Goal: Task Accomplishment & Management: Complete application form

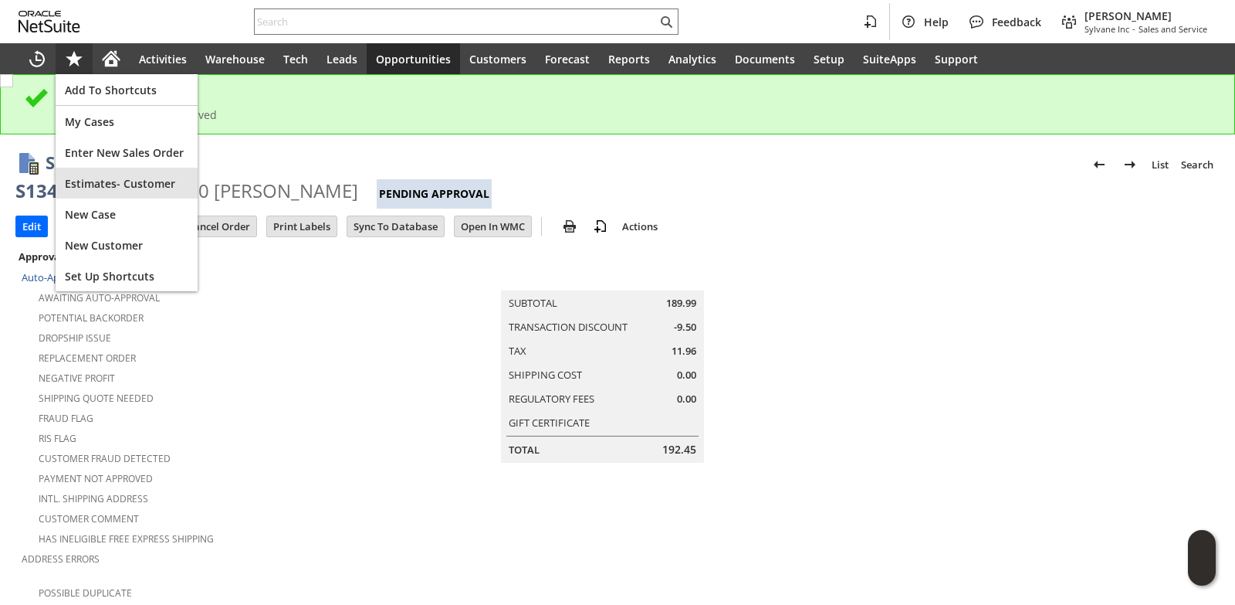
click at [100, 188] on span "Estimates- Customer" at bounding box center [127, 183] width 124 height 15
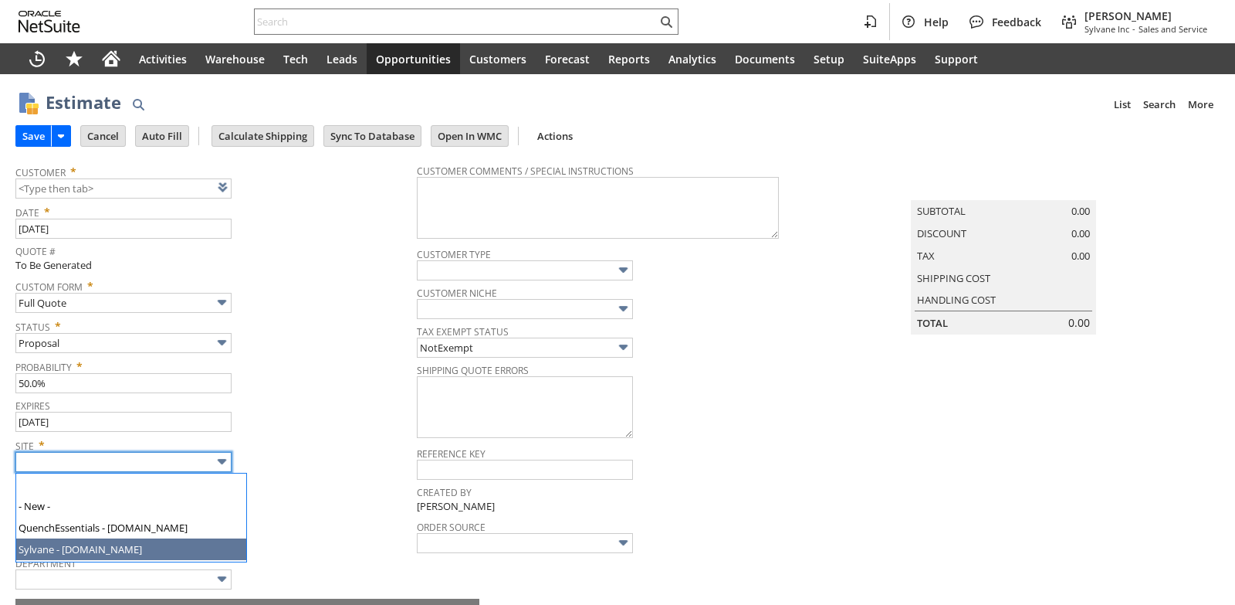
type input "Sylvane - [DOMAIN_NAME]"
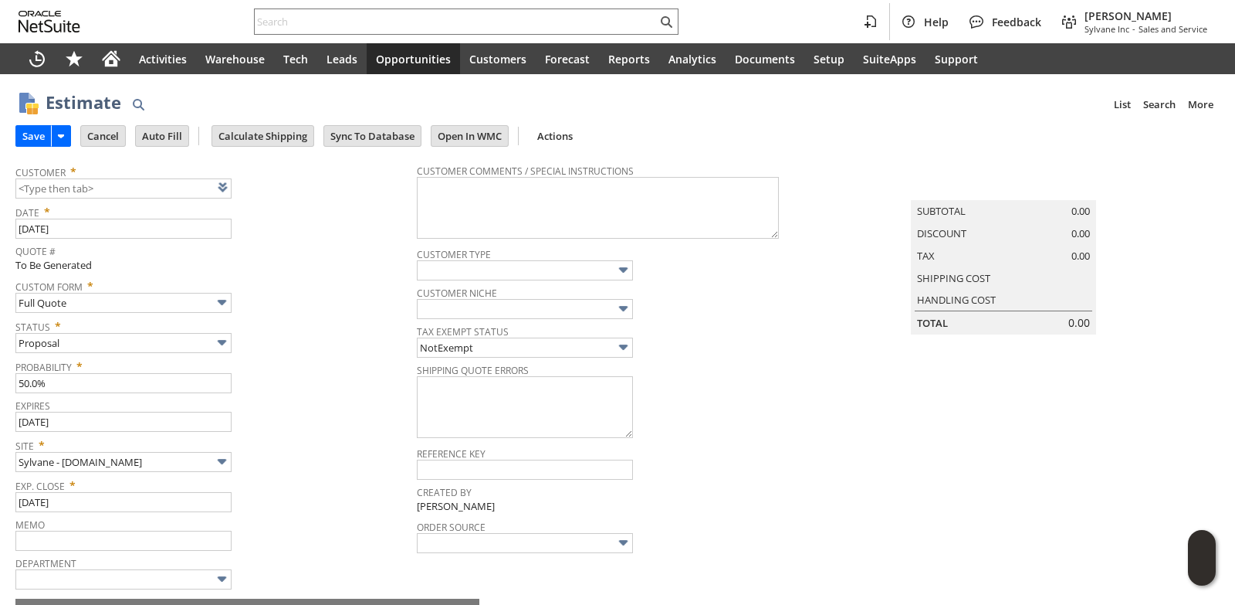
click at [325, 394] on tbody "Customer * List Search Date * 8/19/2025 Quote # To Be Generated Custom Form * F…" at bounding box center [215, 373] width 401 height 435
click at [337, 382] on div "Probability * 50.0%" at bounding box center [212, 373] width 394 height 39
click at [238, 187] on link at bounding box center [242, 186] width 17 height 17
type input "CU1235858 Courtyard Marriott- Baton Rouge South"
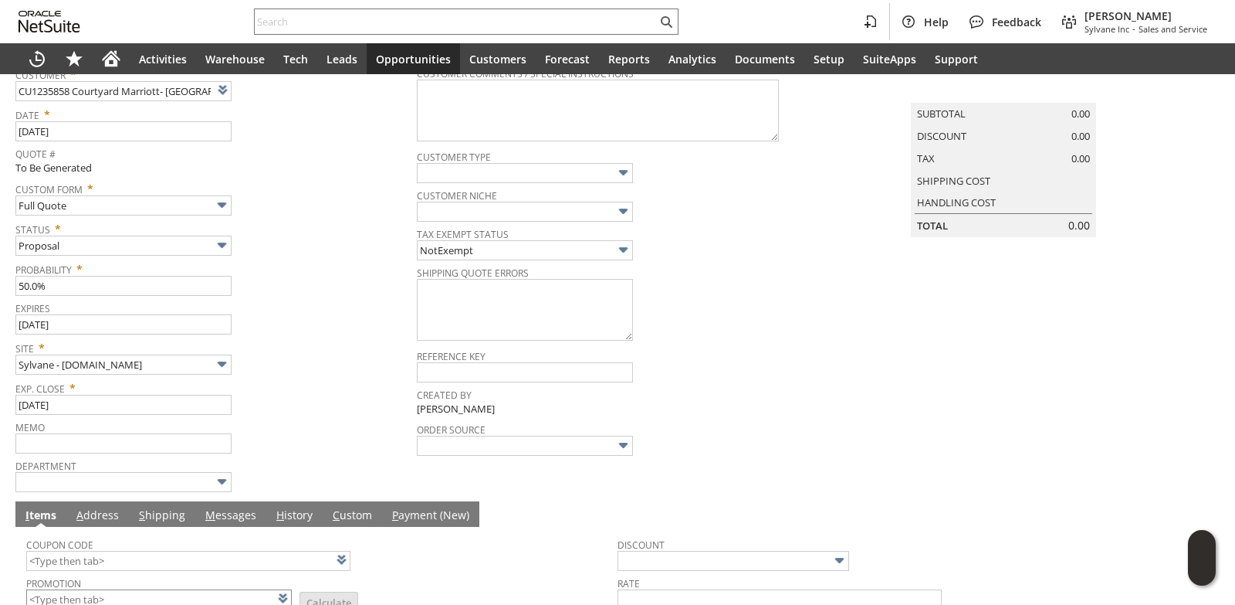
scroll to position [309, 0]
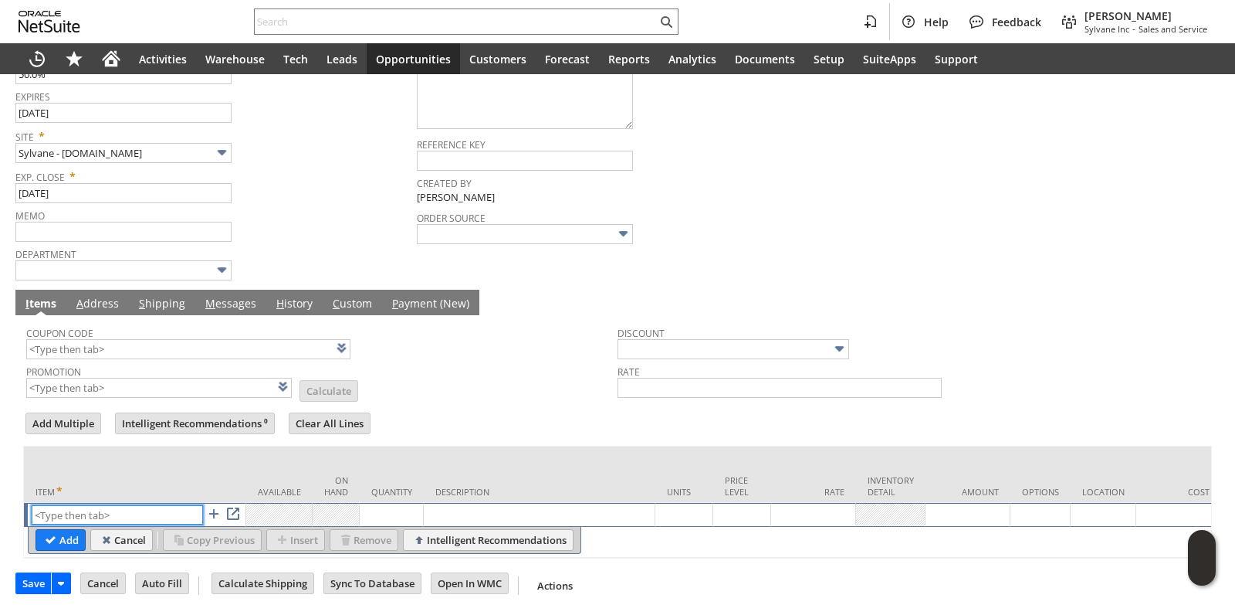
click at [97, 523] on input "text" at bounding box center [117, 514] width 171 height 19
paste input "qu14464"
type input "qu14464"
click at [263, 459] on td "Available" at bounding box center [279, 474] width 66 height 56
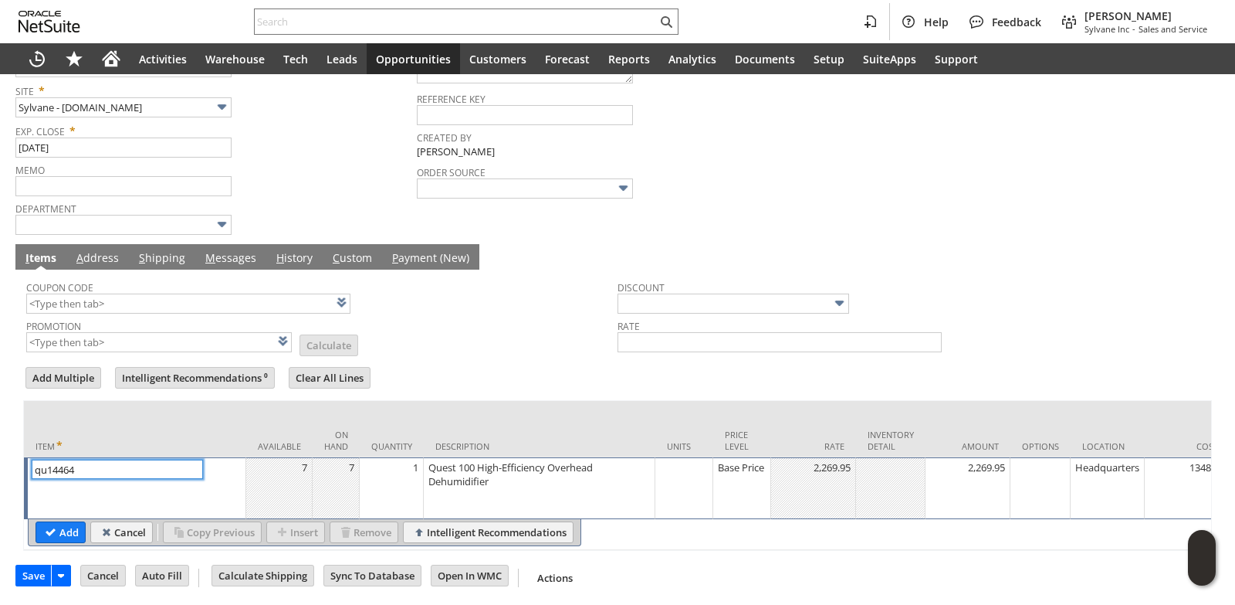
scroll to position [371, 0]
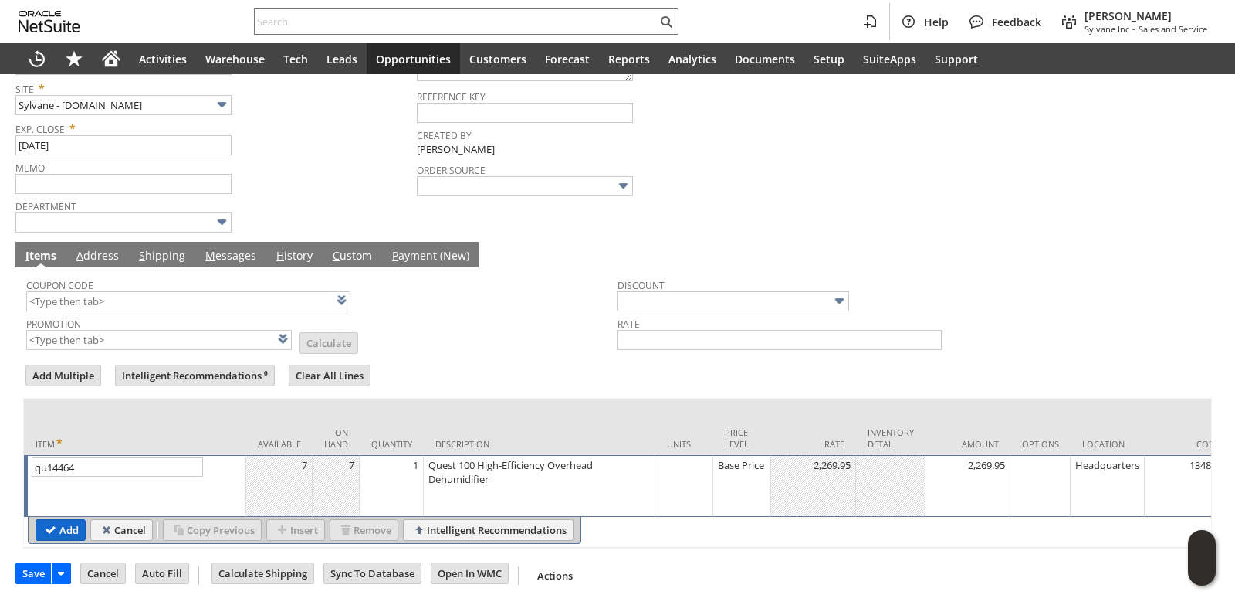
click at [64, 520] on input "Add" at bounding box center [60, 530] width 49 height 20
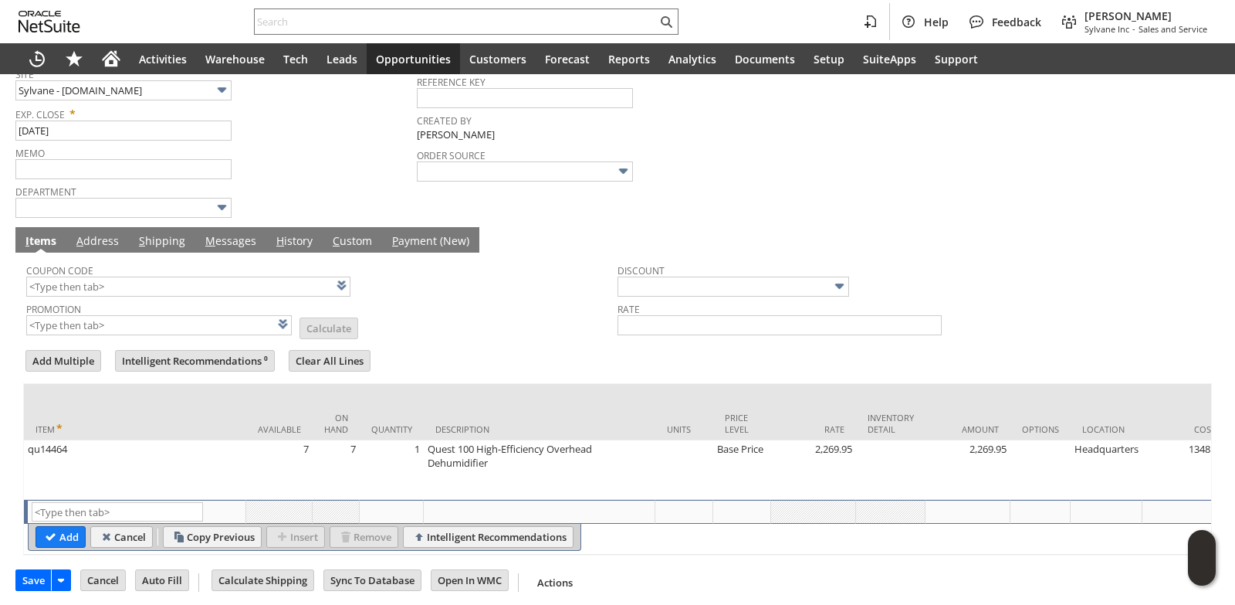
type input "Intelligent Recommendations¹⁰"
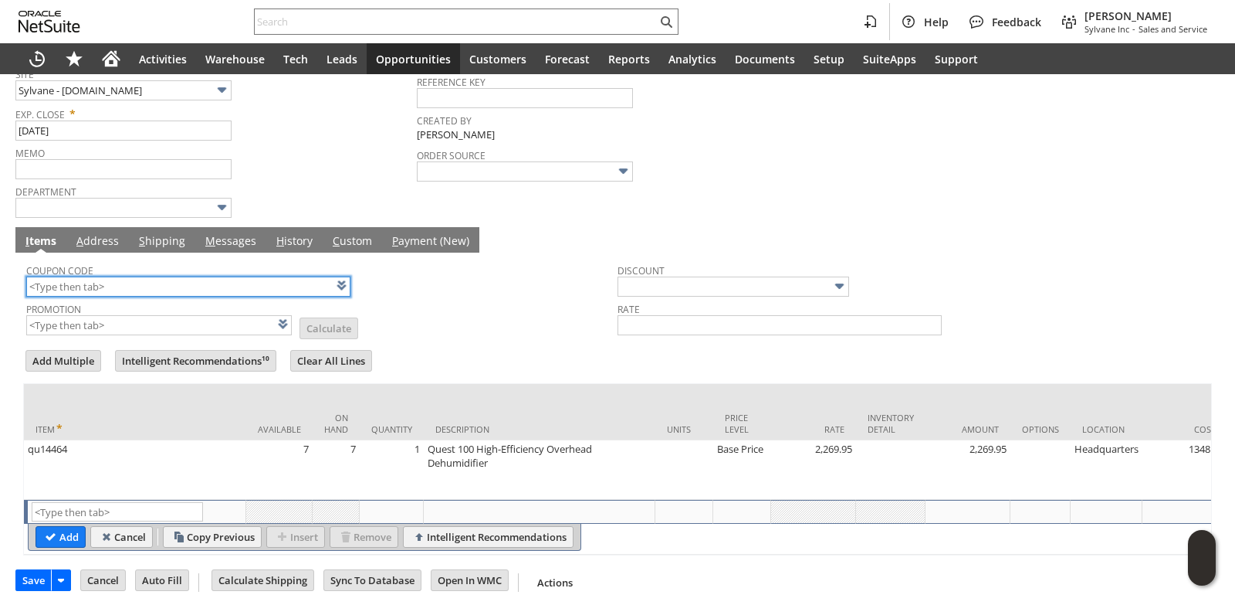
click at [107, 296] on input "text" at bounding box center [188, 286] width 324 height 20
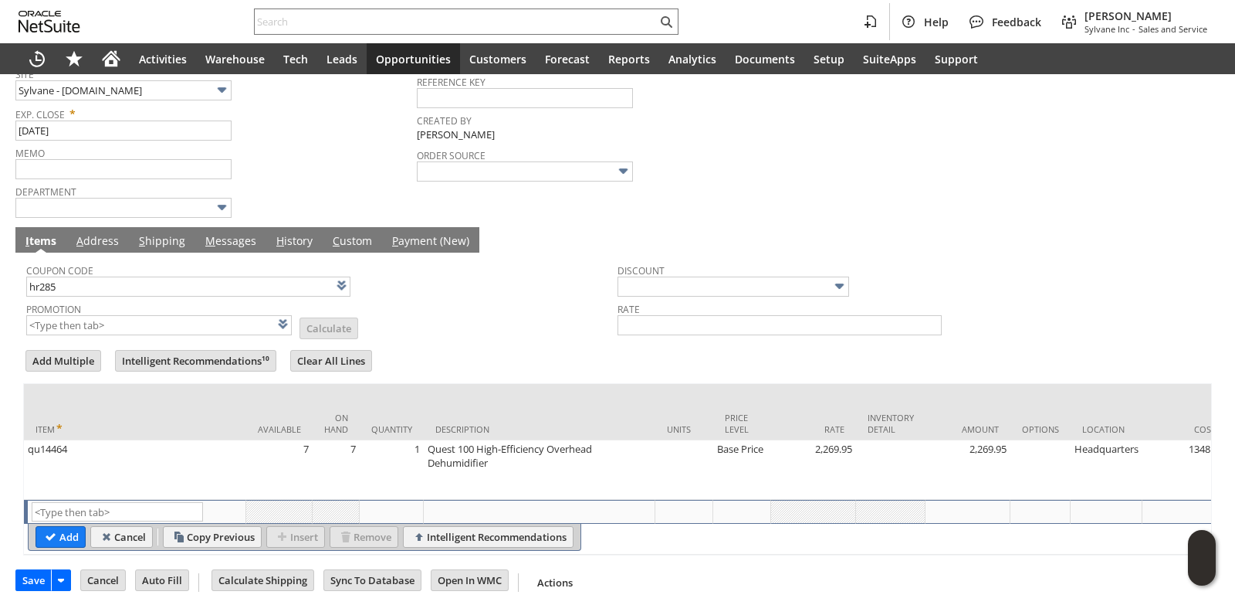
click at [540, 351] on div "Coupon Code hr285 Promotion List Calculate Discount Rate Add Multiple Intellige…" at bounding box center [617, 403] width 1189 height 303
type input "HR285"
type input "Promo Code"
type input "-10.0%"
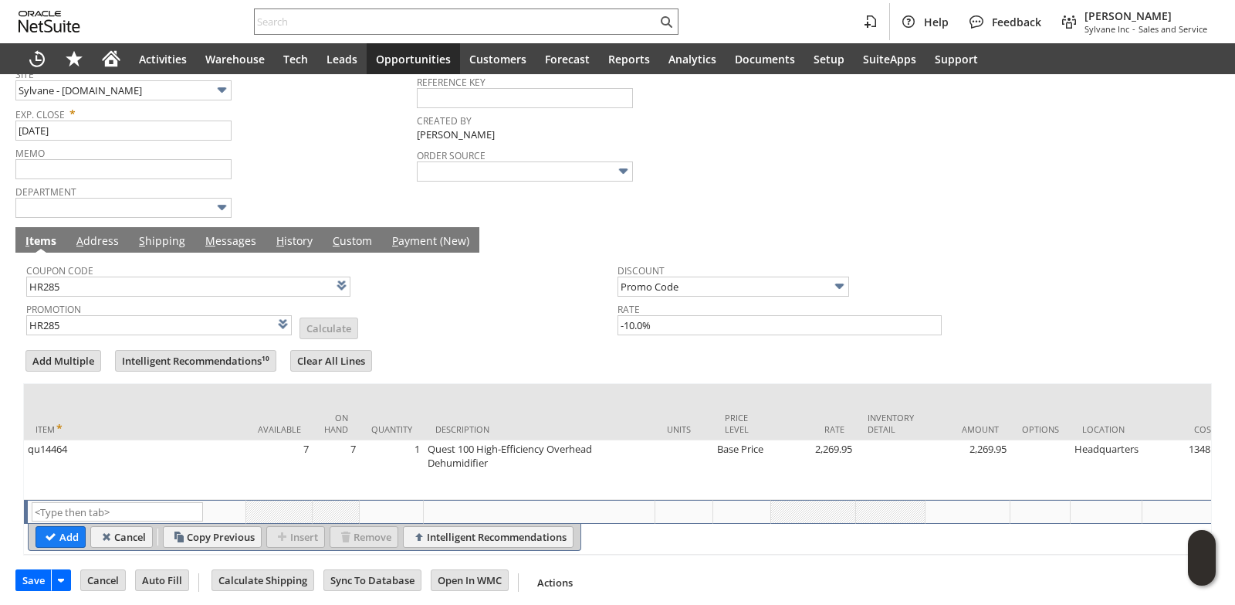
click at [239, 242] on link "M essages" at bounding box center [231, 241] width 59 height 17
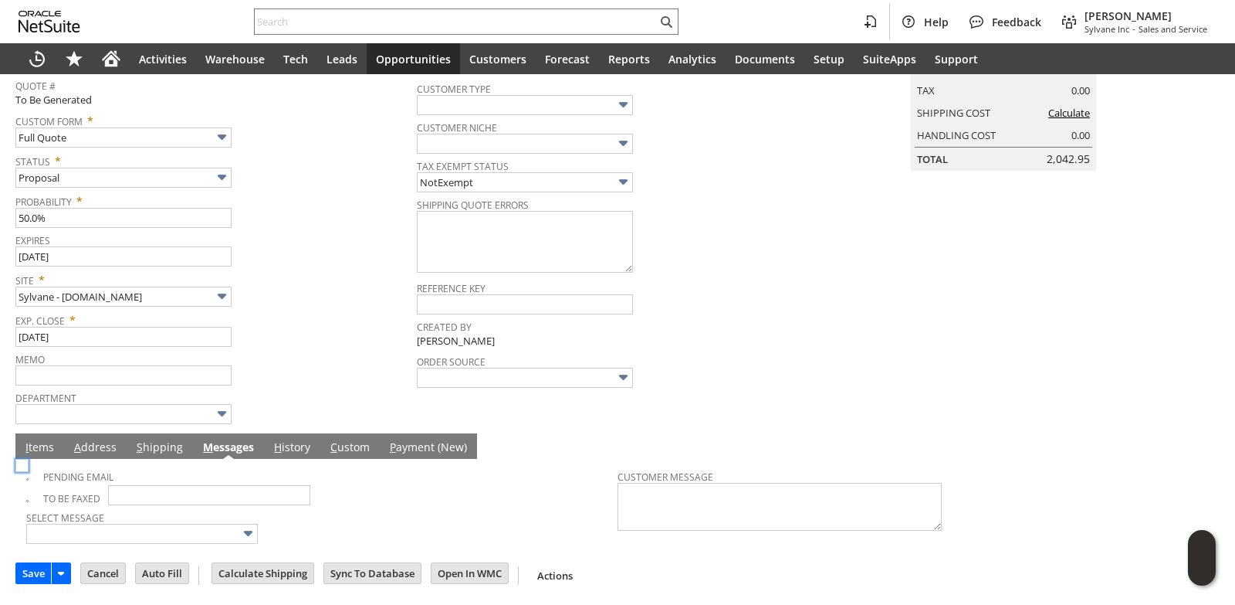
scroll to position [168, 0]
click at [28, 472] on img at bounding box center [21, 465] width 13 height 13
checkbox input "true"
click at [350, 264] on div "Expires 9/18/2025" at bounding box center [212, 247] width 394 height 37
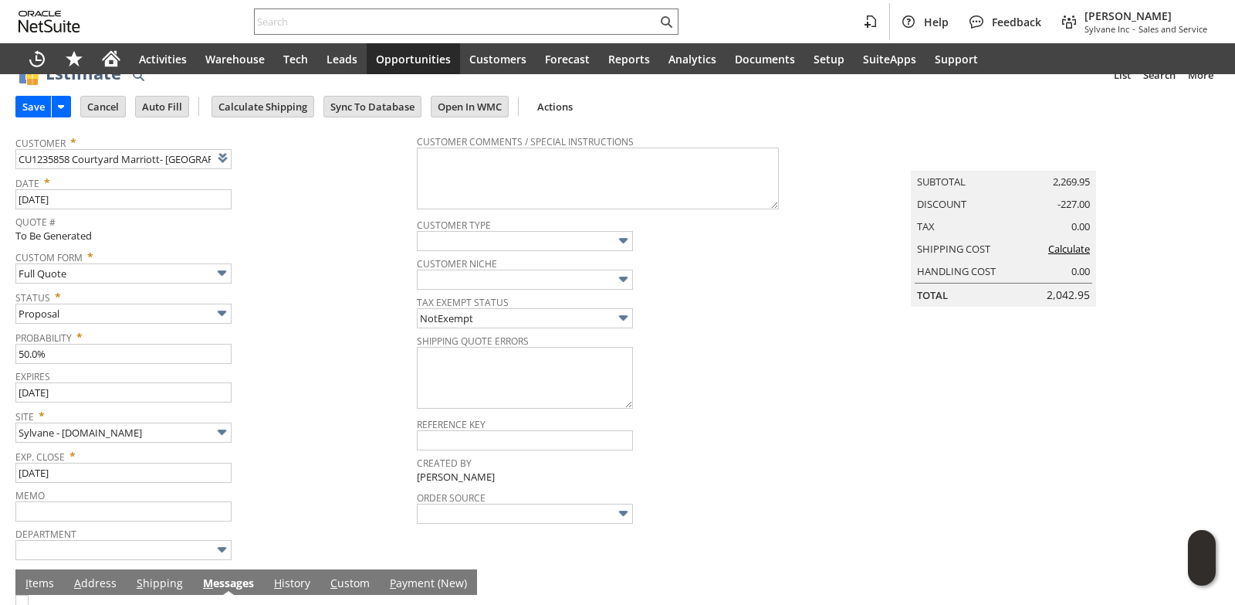
scroll to position [0, 0]
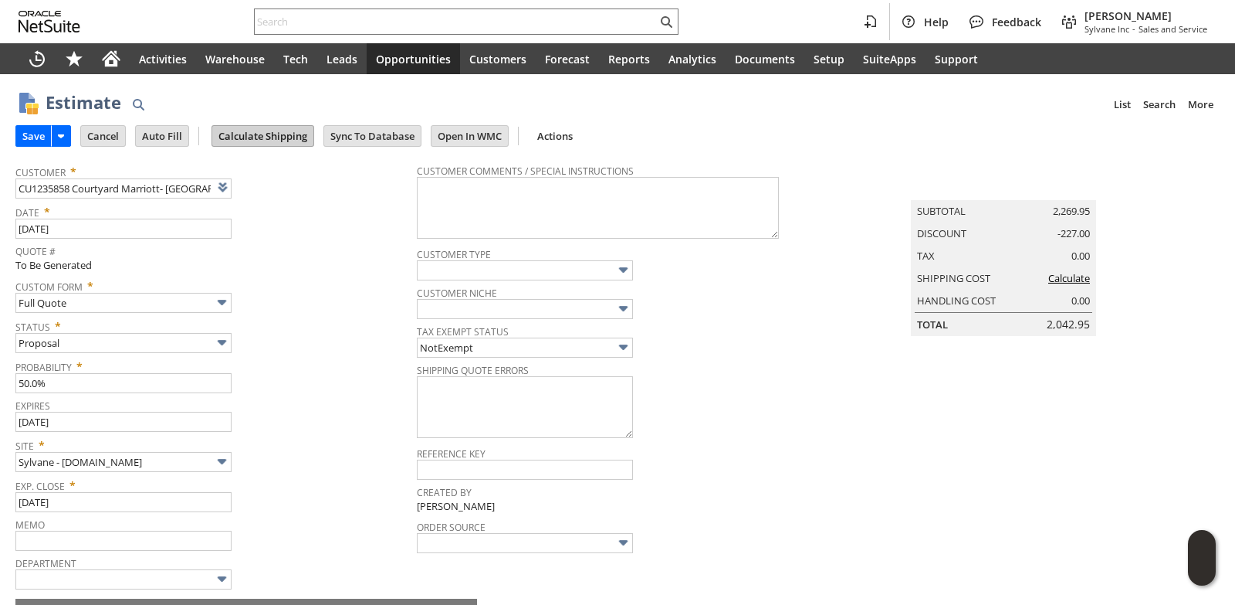
click at [276, 137] on input "Calculate Shipping" at bounding box center [262, 136] width 101 height 20
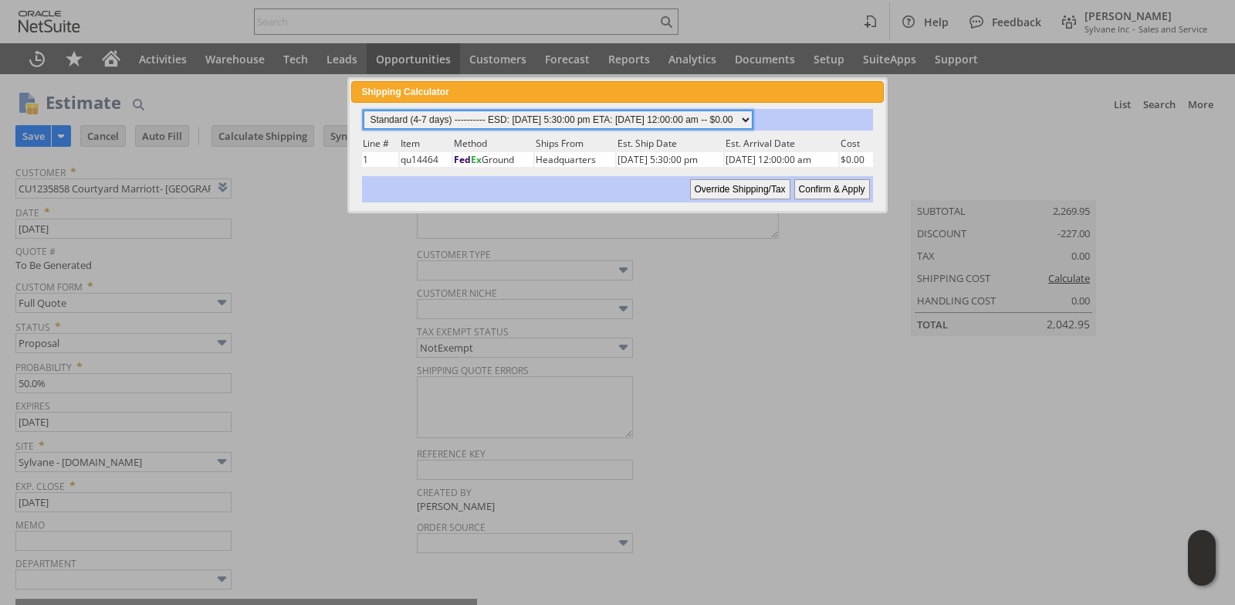
click at [753, 118] on select "Standard (4-7 days) ---------- ESD: 08/19/2025 5:30:00 pm ETA: 08/21/2025 12:00…" at bounding box center [558, 119] width 389 height 19
select select "3 Day ------------------------ ESD: 08/19/2025 5:30:00 pm ETA: 08/21/2025 12:00…"
click at [364, 110] on select "Standard (4-7 days) ---------- ESD: 08/19/2025 5:30:00 pm ETA: 08/21/2025 12:00…" at bounding box center [558, 119] width 389 height 19
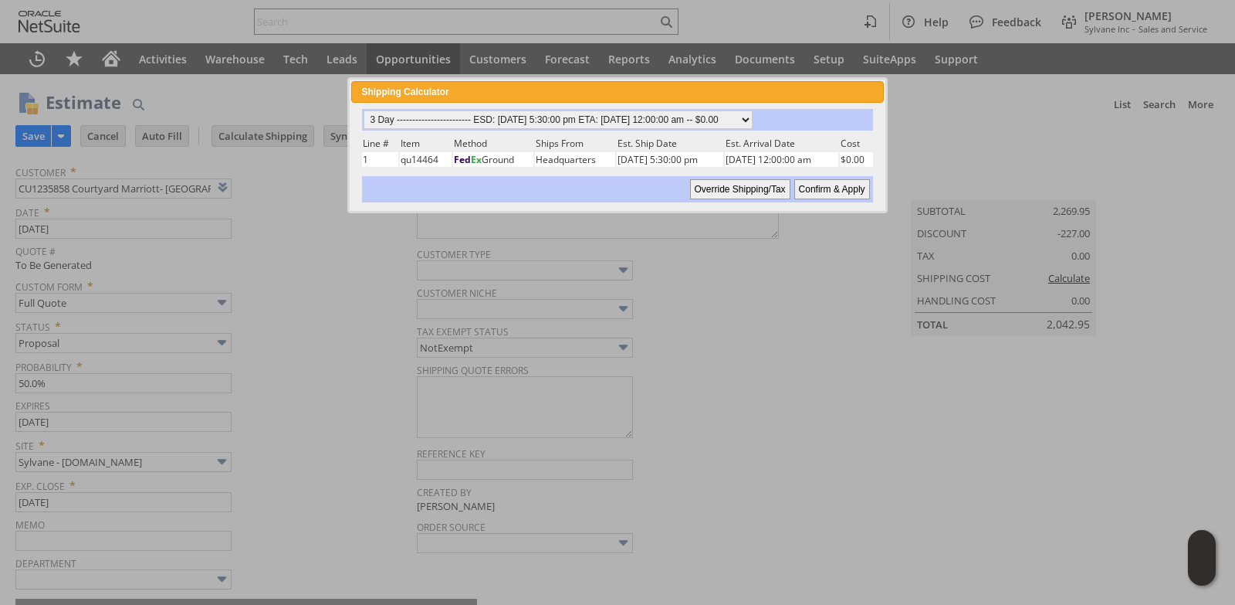
click at [850, 188] on input "Confirm & Apply" at bounding box center [832, 189] width 76 height 20
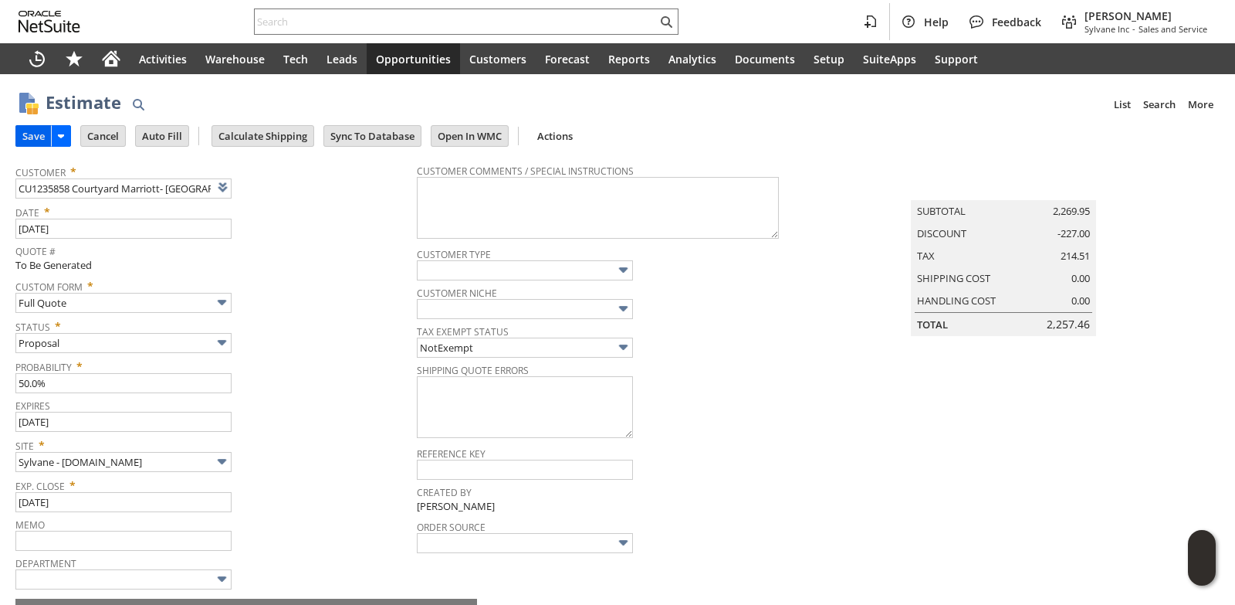
click at [33, 136] on input "Save" at bounding box center [33, 136] width 35 height 20
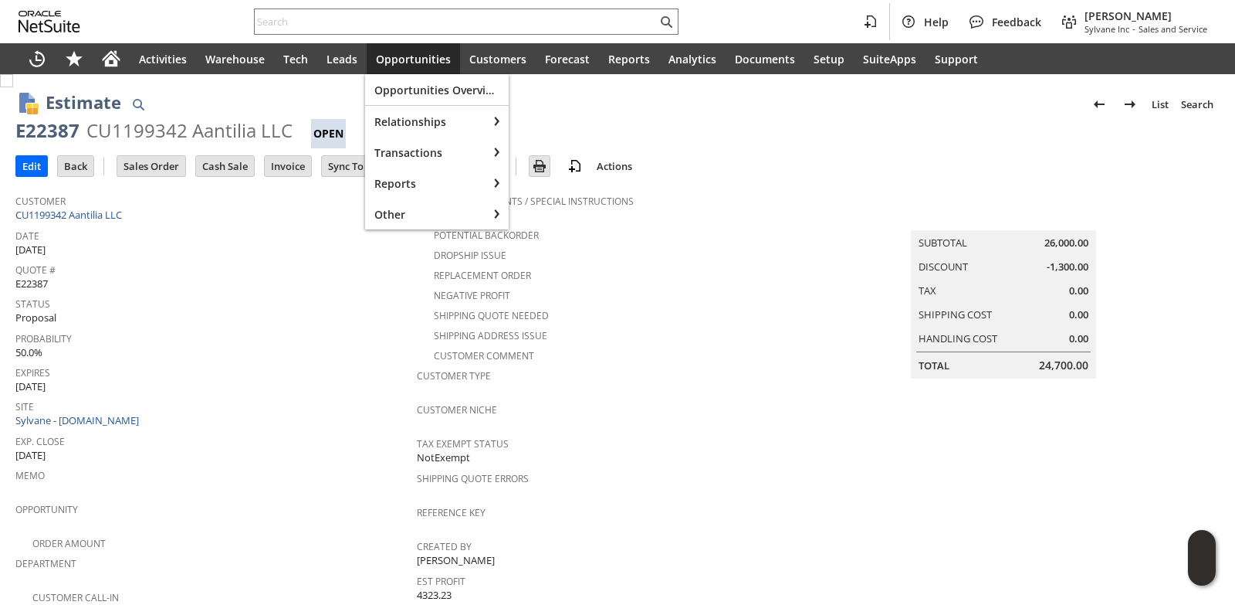
click at [403, 66] on div "Opportunities" at bounding box center [413, 58] width 93 height 31
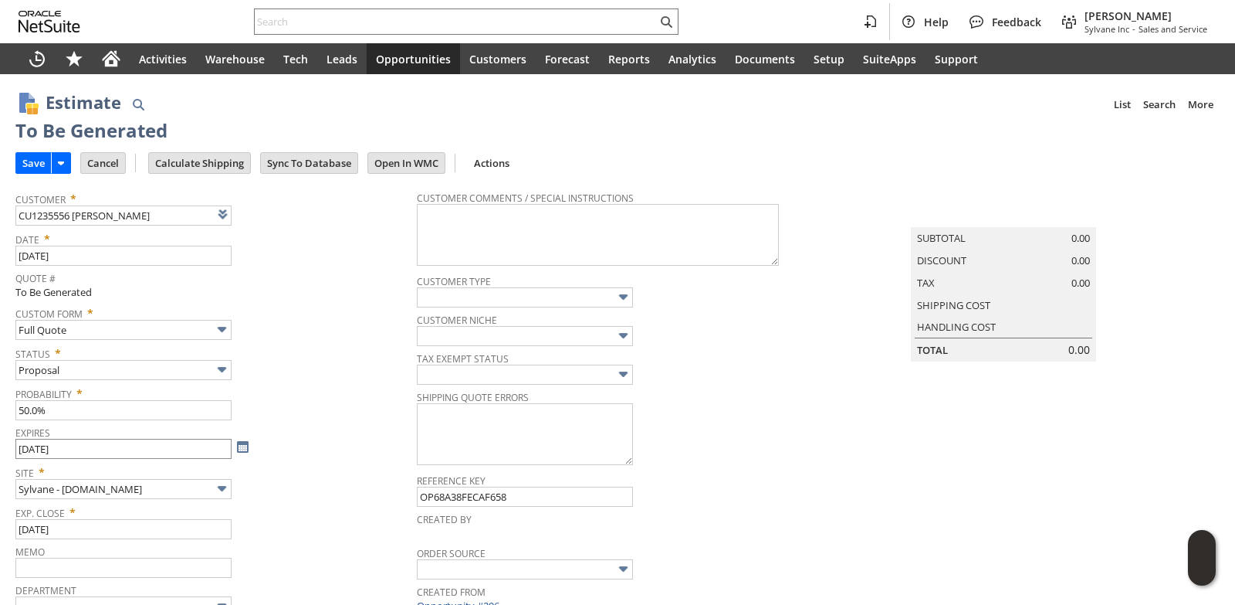
type input "9/18/2025"
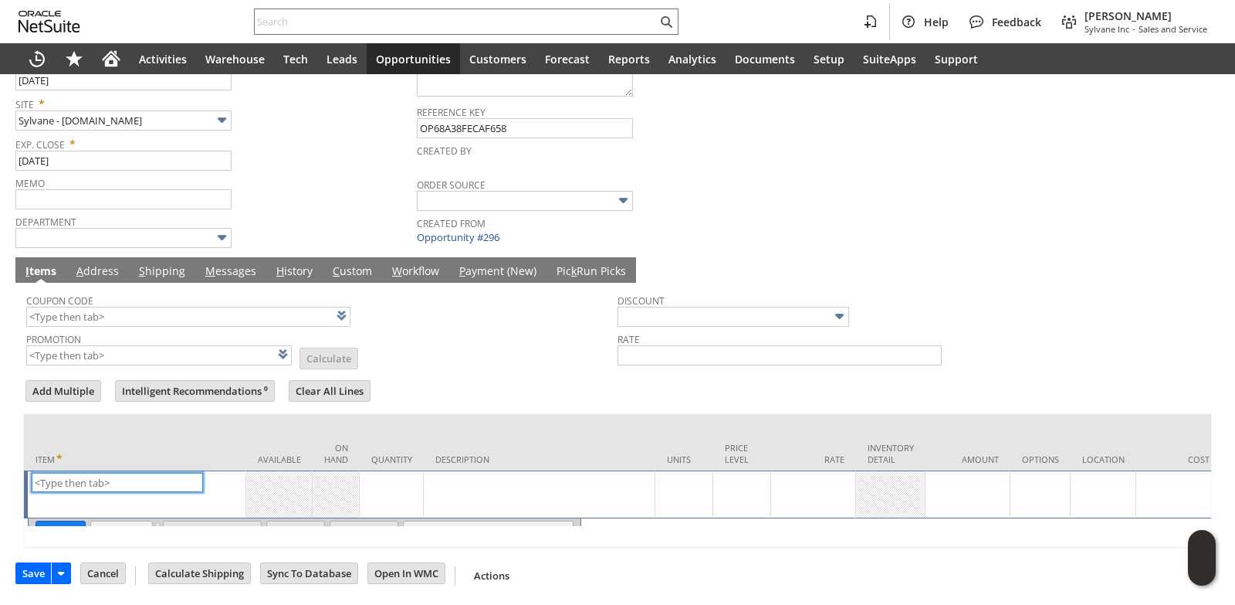
type input "Intelligent Recommendations ⁰"
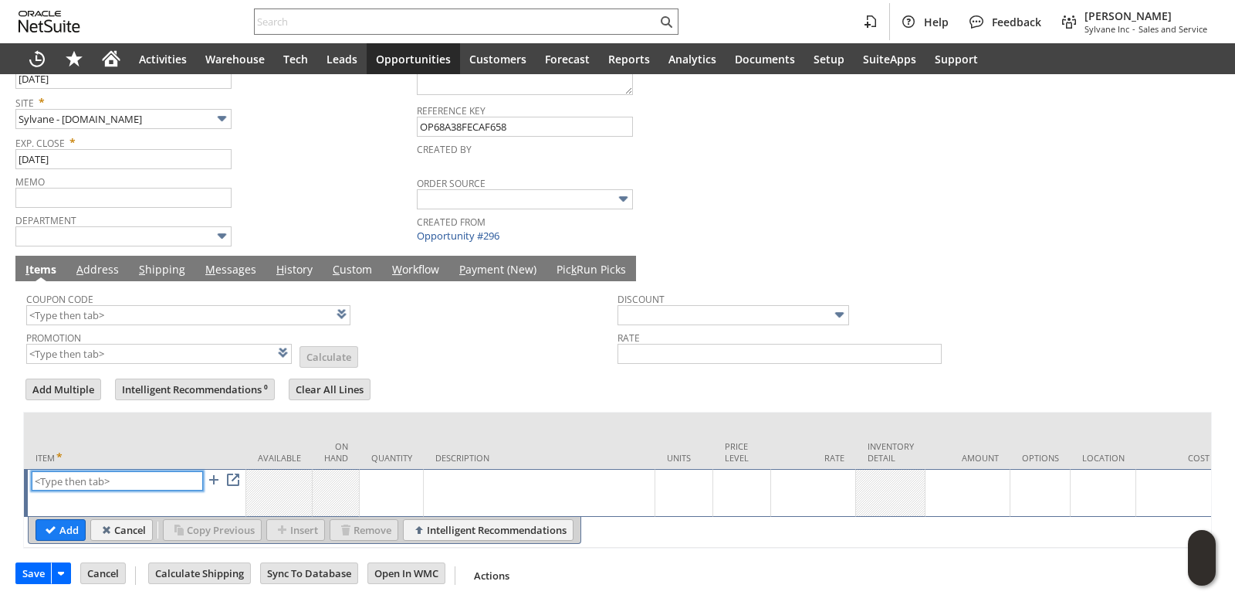
paste input "sa8108"
type input "sa8108"
click at [364, 412] on td "Quantity" at bounding box center [392, 440] width 64 height 56
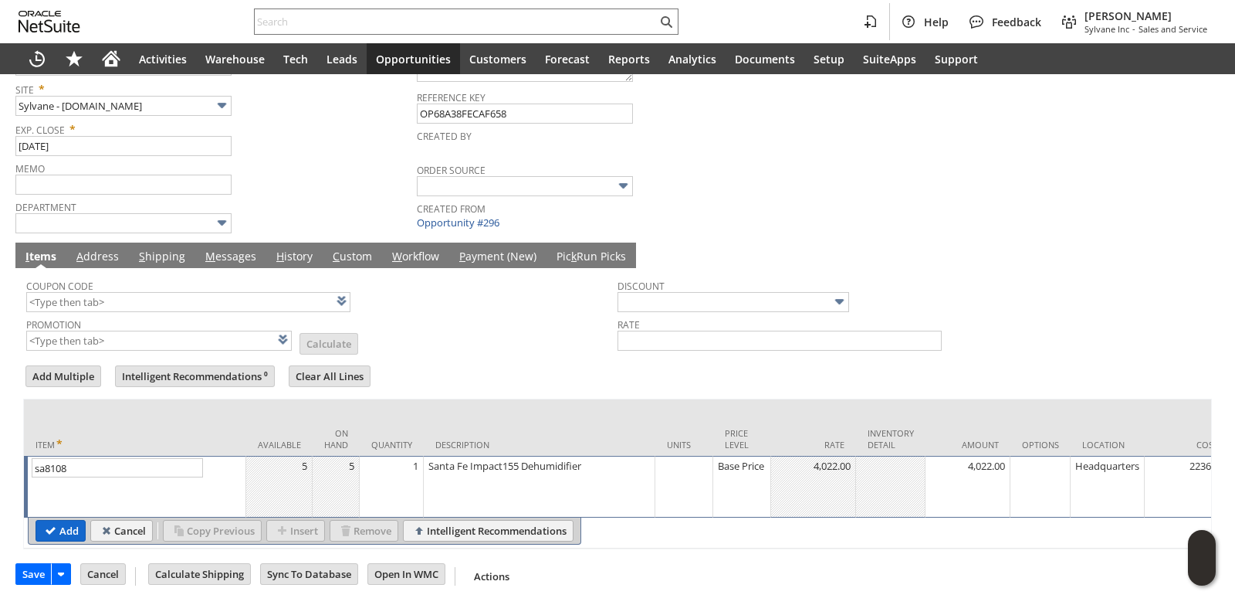
click at [63, 527] on input "Add" at bounding box center [60, 530] width 49 height 20
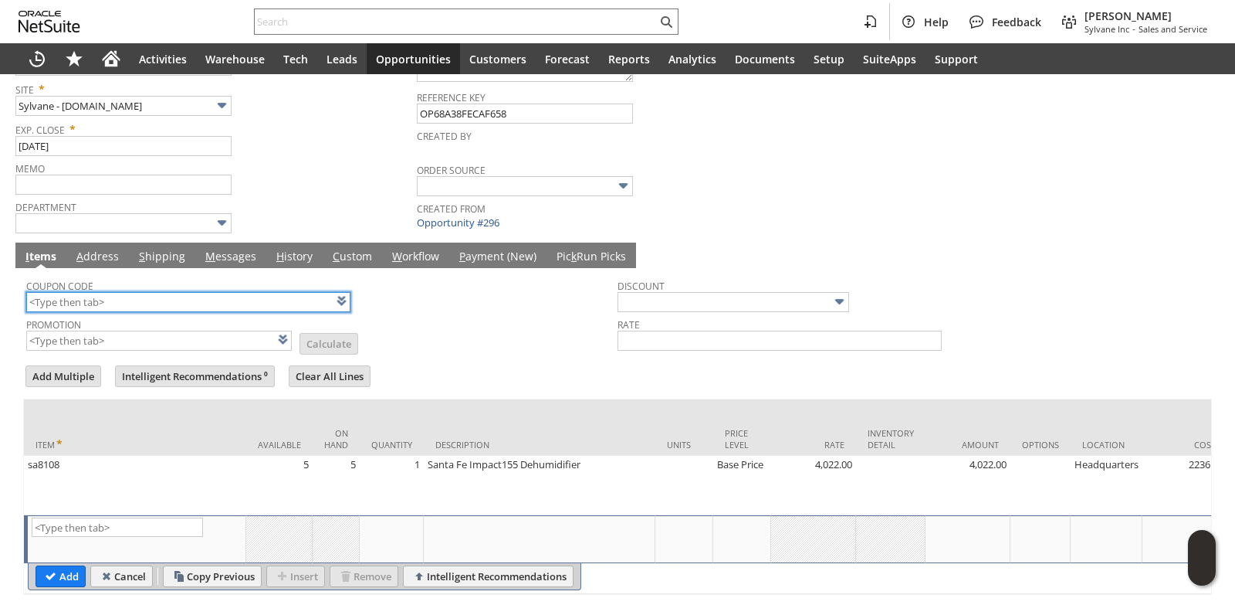
click at [124, 304] on input "text" at bounding box center [188, 302] width 324 height 20
type input "Intelligent Recommendations¹⁰"
type input "h"
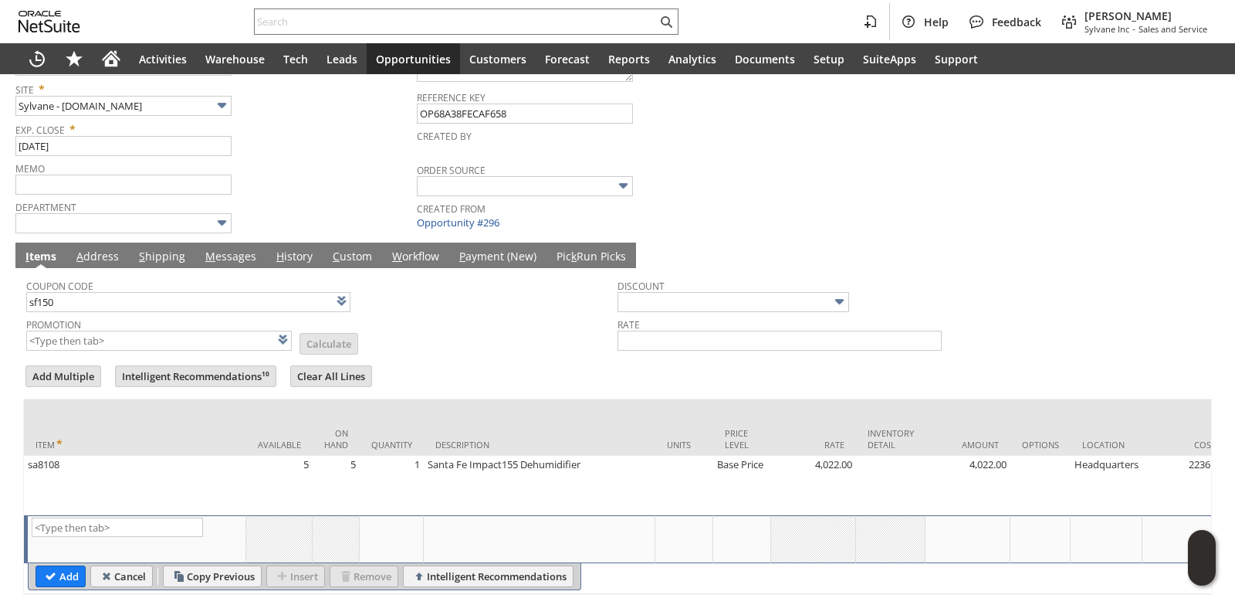
click at [478, 337] on td "Promotion List Calculate" at bounding box center [321, 332] width 591 height 39
type input "SF150"
type input "$150 Off Santa Fe Dehumidifiers w/ Promo Code SF150"
type input "Promo Code"
type input "-150.00"
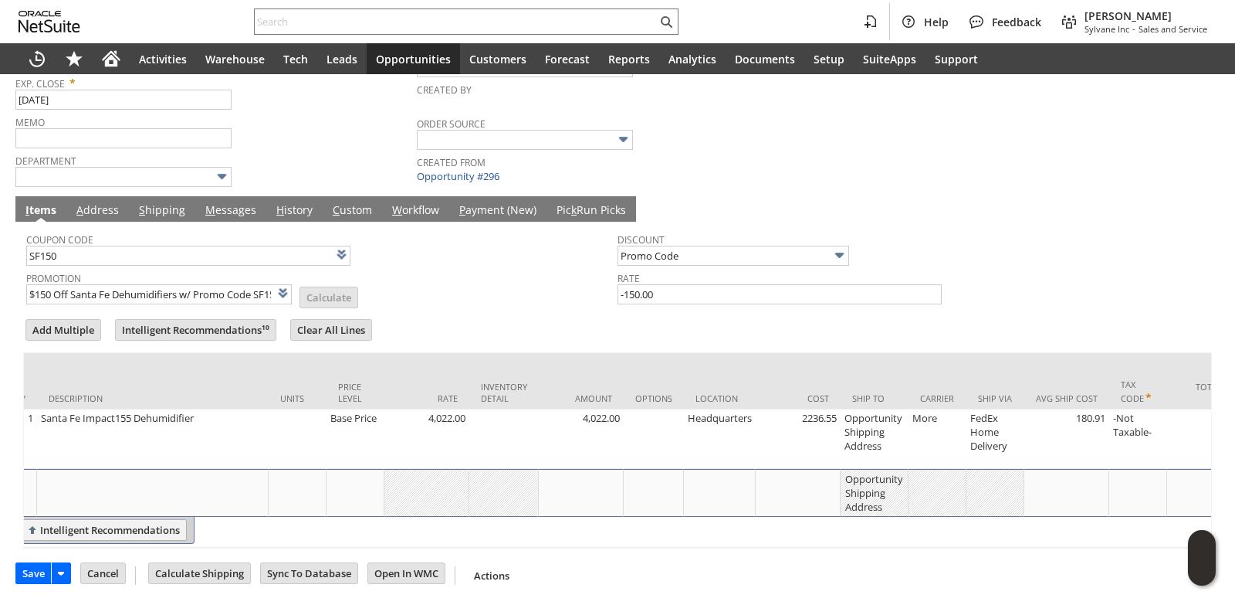
scroll to position [0, 425]
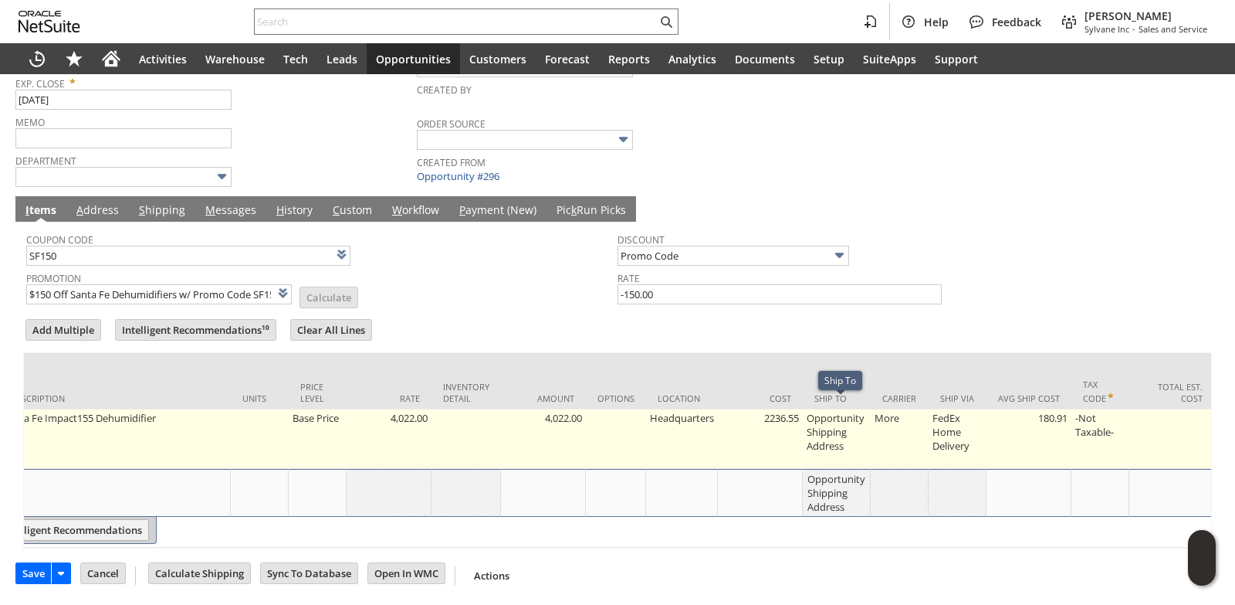
click at [842, 412] on td "Opportunity Shipping Address" at bounding box center [837, 438] width 68 height 59
type input "Opportunity Shipping Address"
type input "OK"
type input "Make Copy"
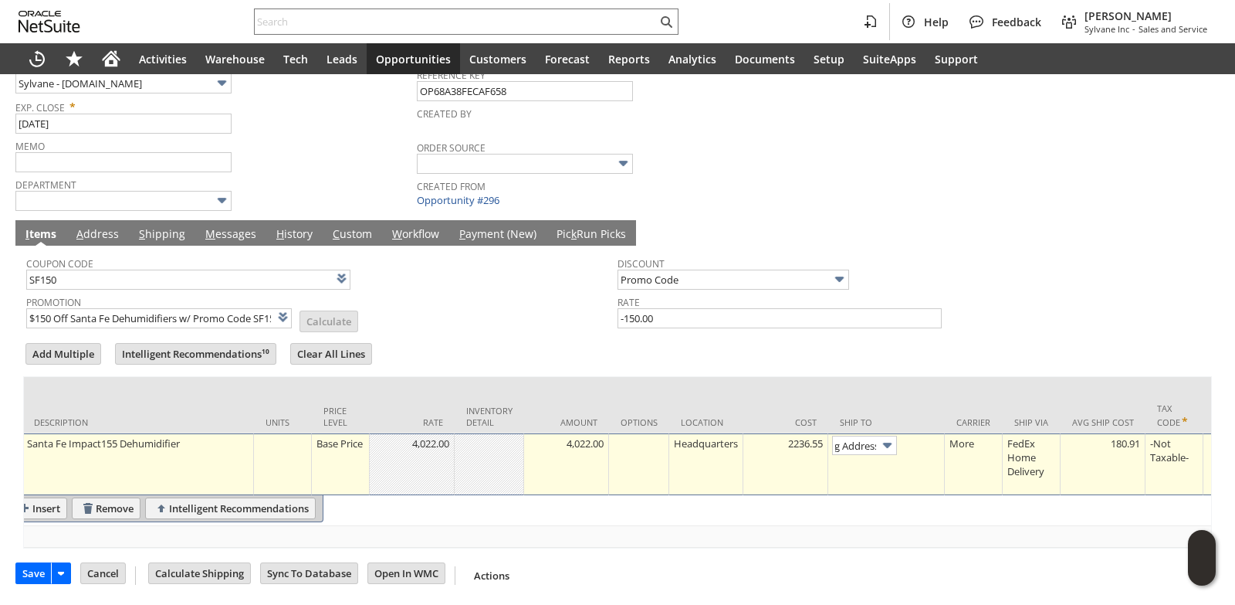
scroll to position [0, 0]
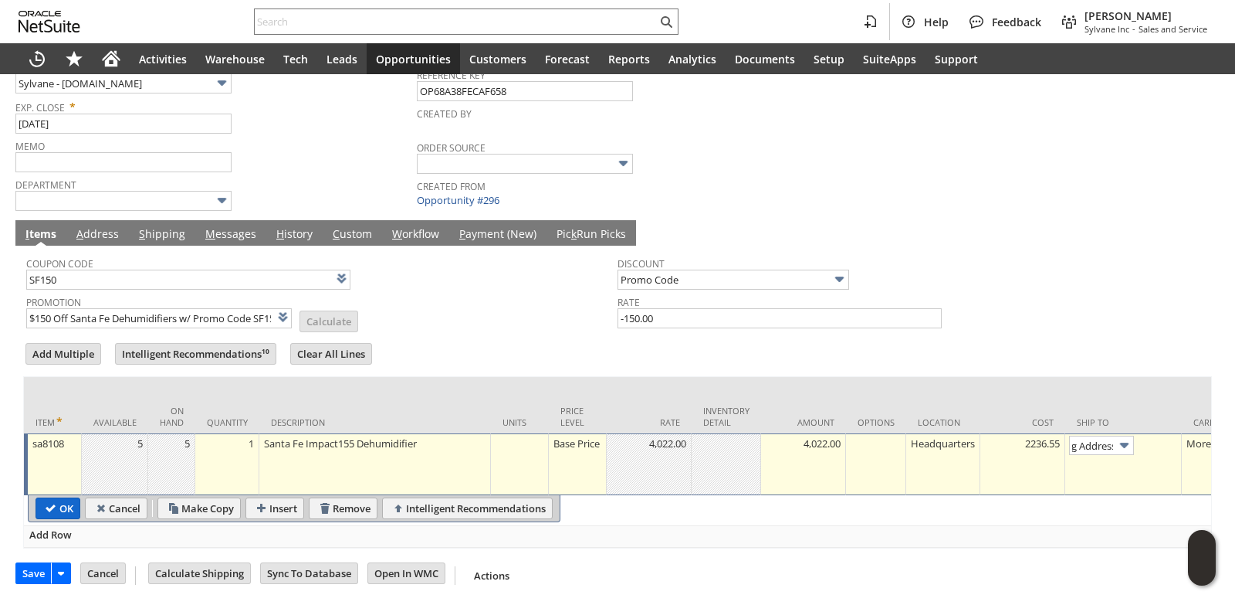
click at [70, 498] on input "OK" at bounding box center [57, 508] width 43 height 20
type input "Promo Code"
type input "-150.00"
type input "Add"
type input "Copy Previous"
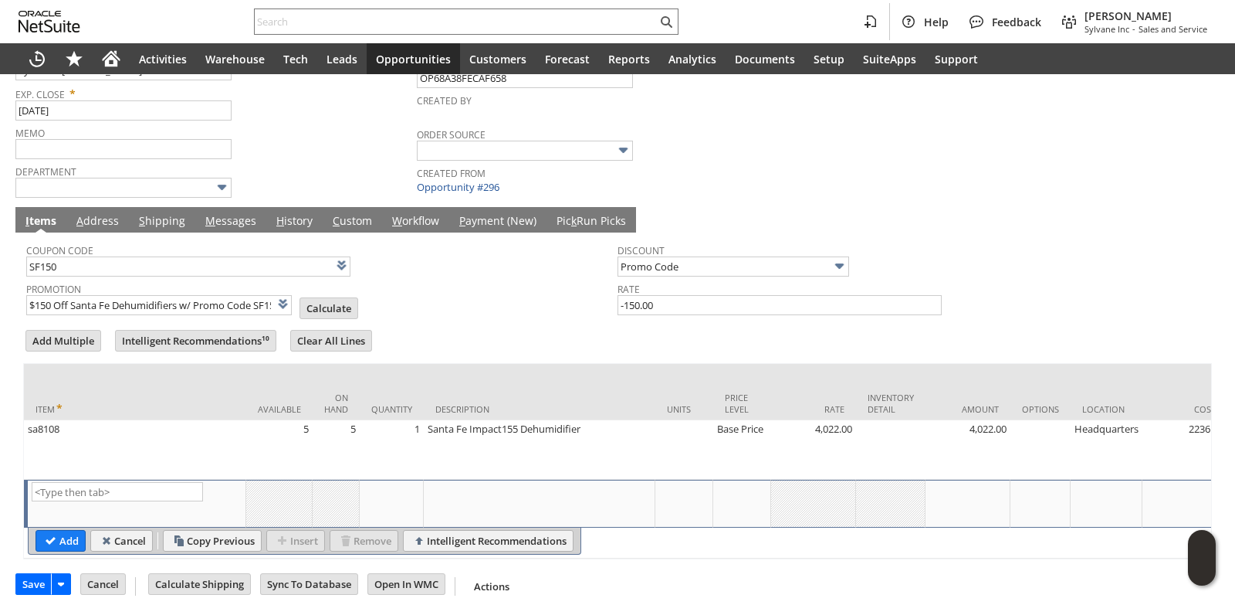
scroll to position [0, 594]
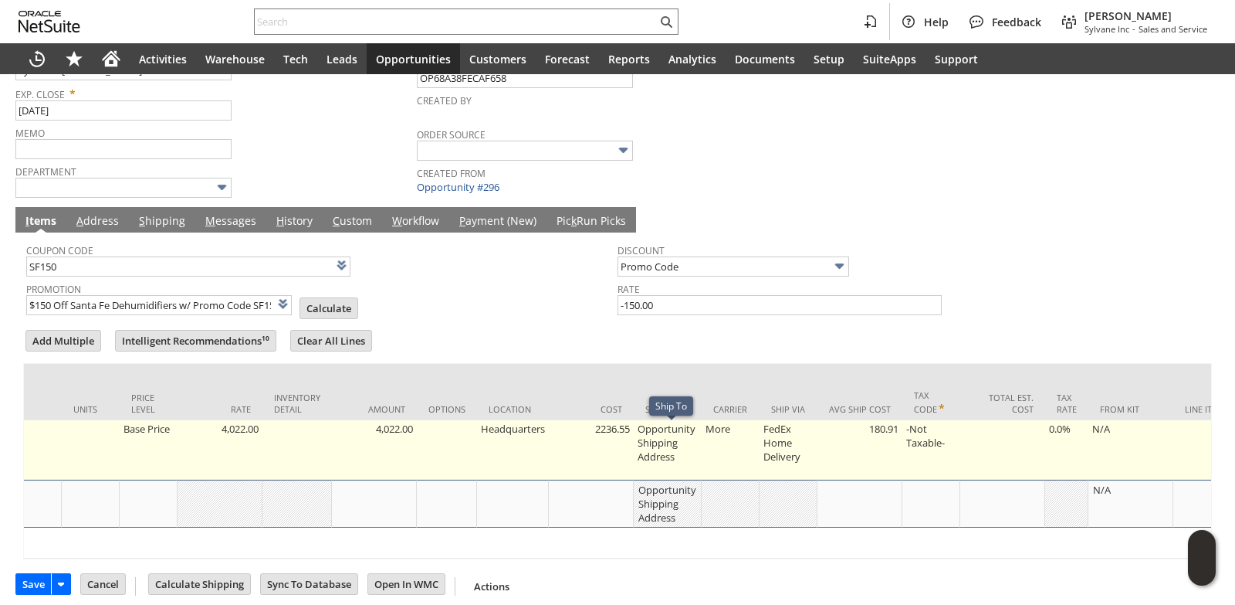
click at [672, 436] on td "Opportunity Shipping Address" at bounding box center [668, 449] width 68 height 59
type input "Opportunity Shipping Address"
type input "OK"
type input "Make Copy"
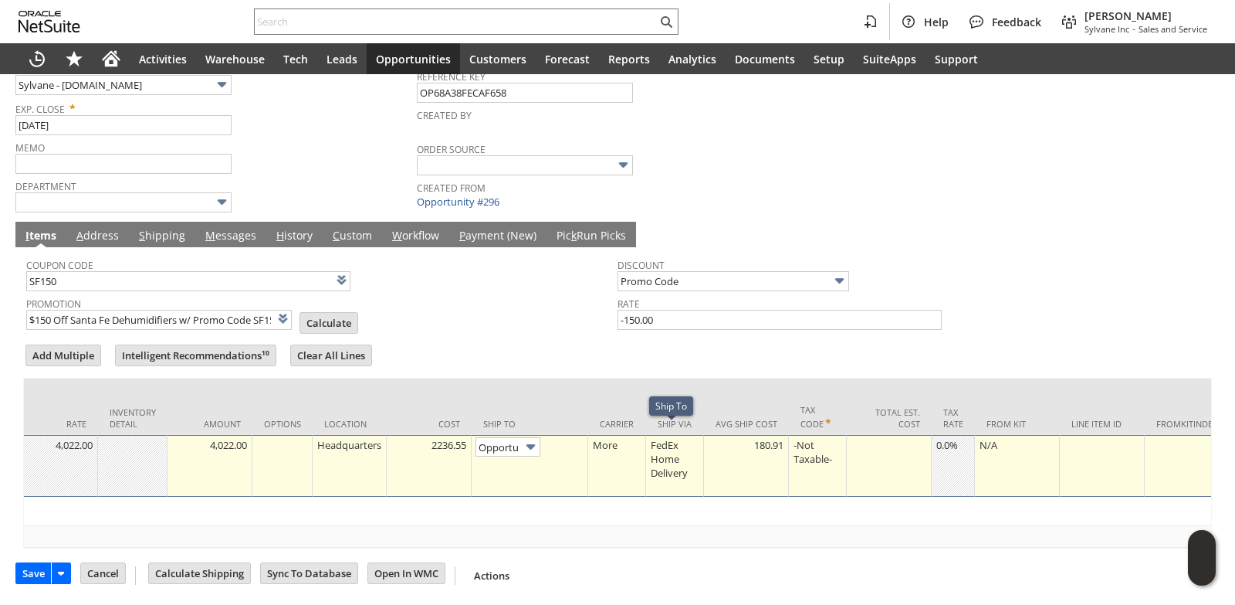
scroll to position [0, 96]
click at [534, 438] on img at bounding box center [531, 445] width 18 height 18
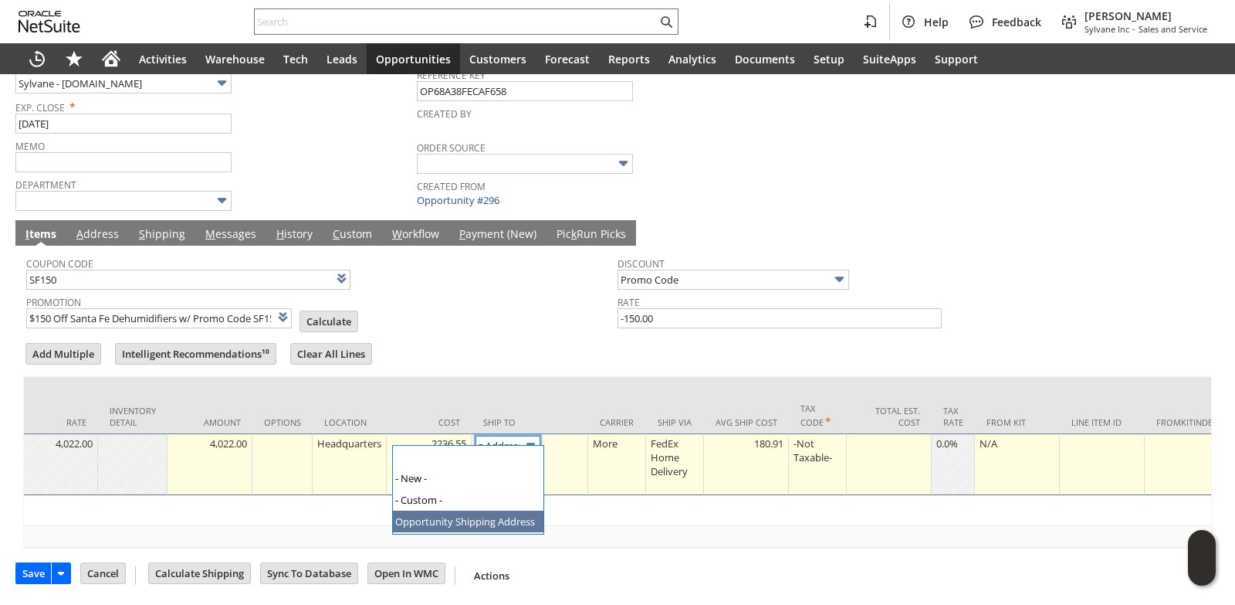
scroll to position [0, 0]
click at [581, 435] on link at bounding box center [572, 443] width 17 height 17
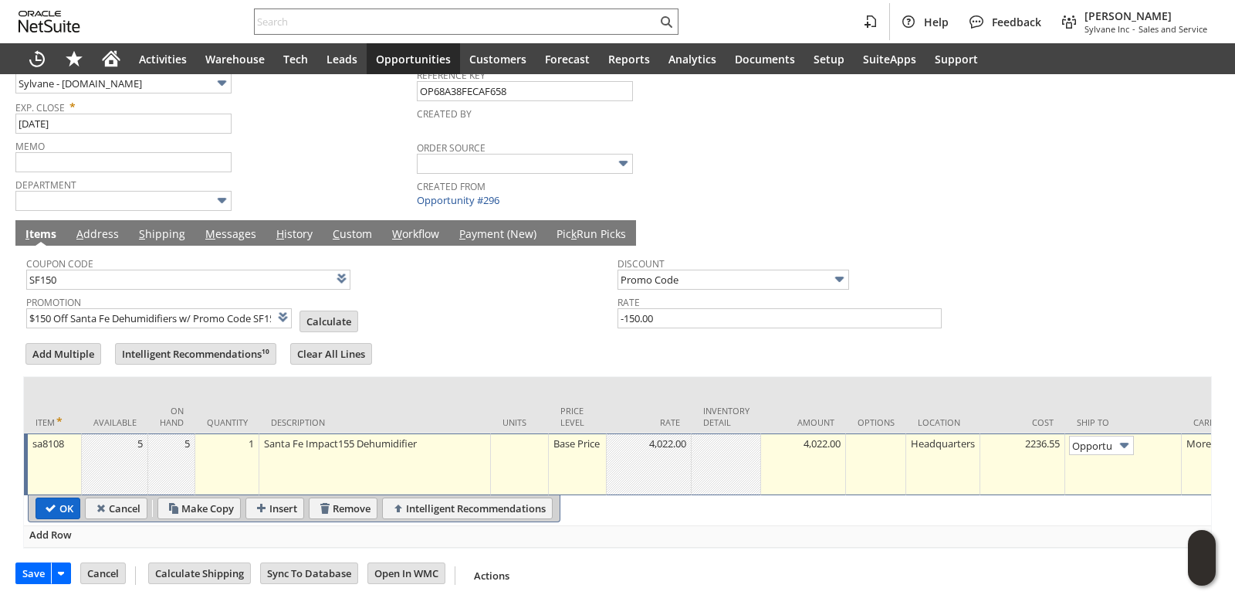
click at [44, 503] on input "OK" at bounding box center [57, 508] width 43 height 20
type input "Promo Code"
type input "-150.00"
type input "Add"
type input "Copy Previous"
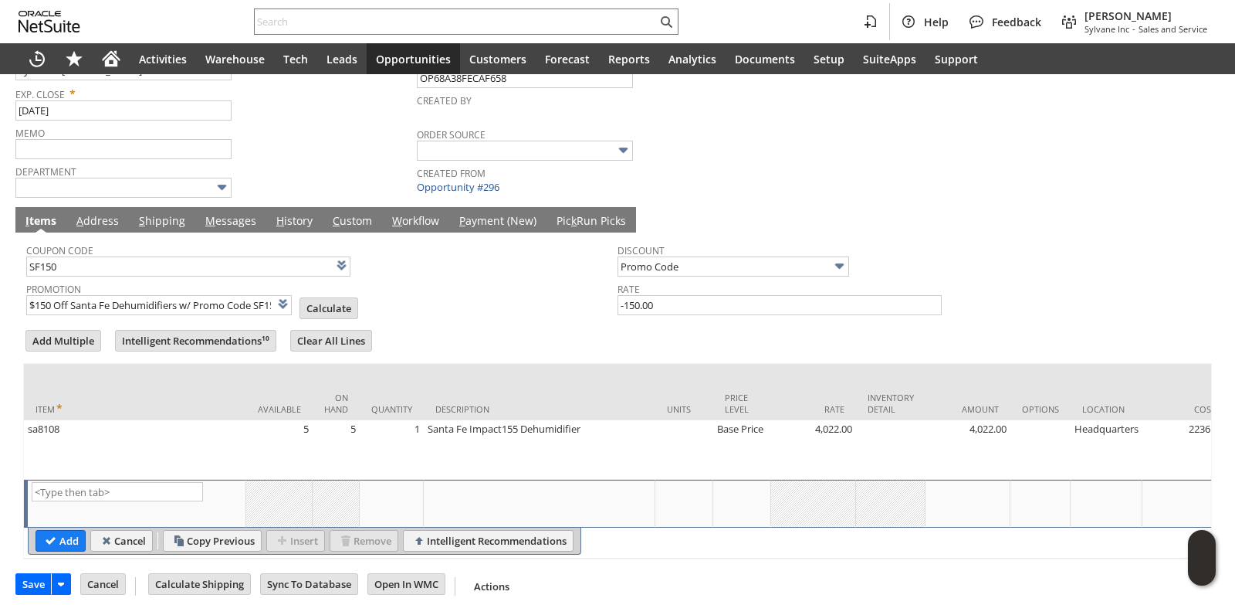
click at [222, 225] on link "M essages" at bounding box center [231, 221] width 59 height 17
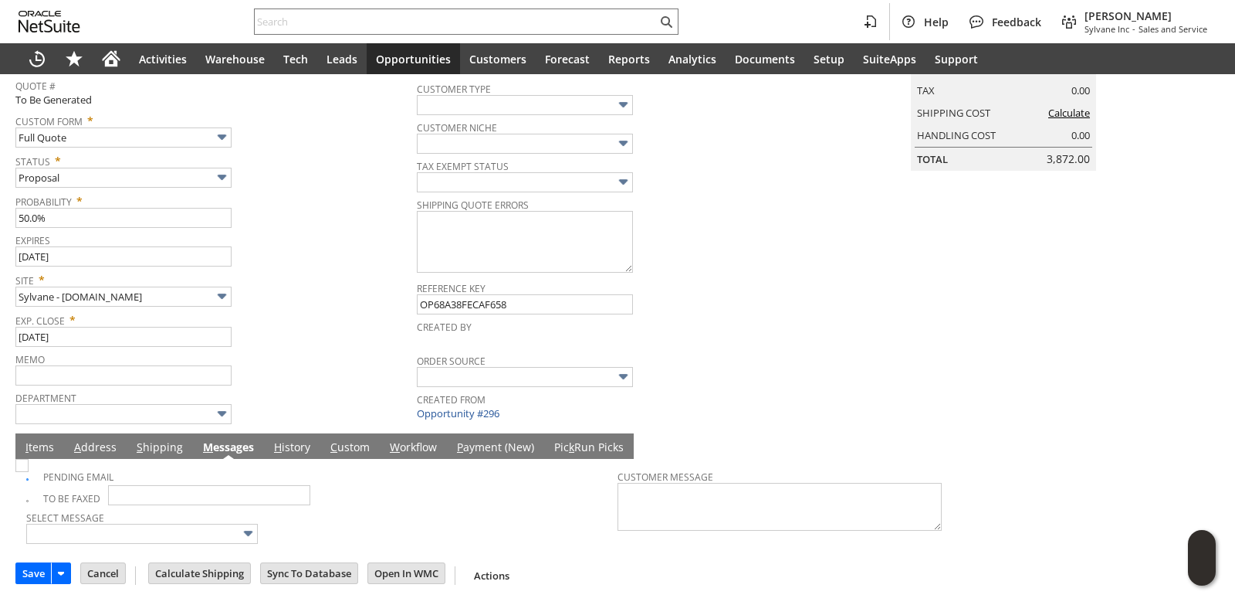
click at [309, 241] on span "Expires" at bounding box center [212, 237] width 394 height 17
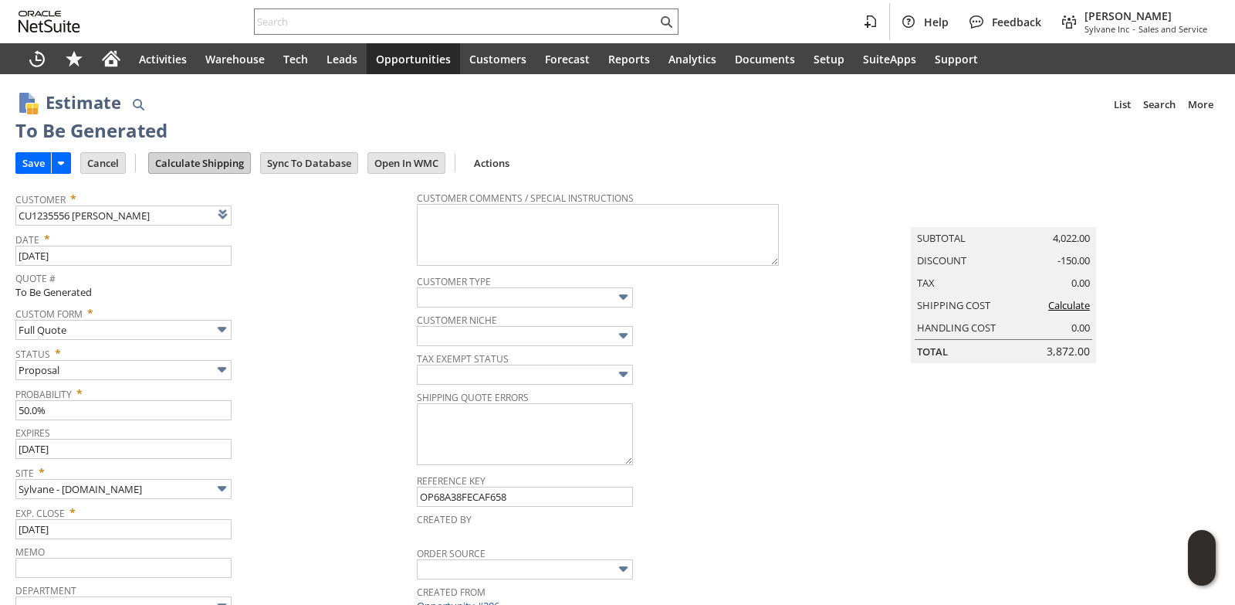
click at [209, 172] on input "Calculate Shipping" at bounding box center [199, 163] width 101 height 20
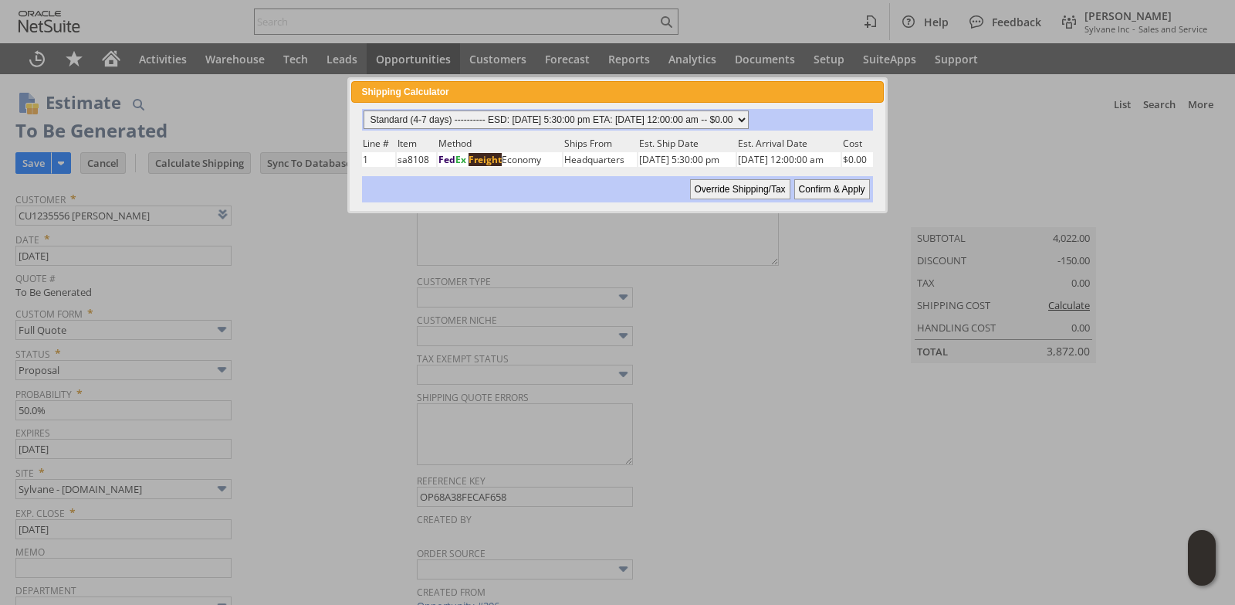
click at [749, 125] on select "Standard (4-7 days) ---------- ESD: 08/20/2025 5:30:00 pm ETA: 08/22/2025 12:00…" at bounding box center [556, 119] width 385 height 19
click at [364, 110] on select "Standard (4-7 days) ---------- ESD: 08/20/2025 5:30:00 pm ETA: 08/22/2025 12:00…" at bounding box center [556, 119] width 385 height 19
click at [825, 195] on input "Confirm & Apply" at bounding box center [832, 189] width 76 height 20
type input "NotExempt"
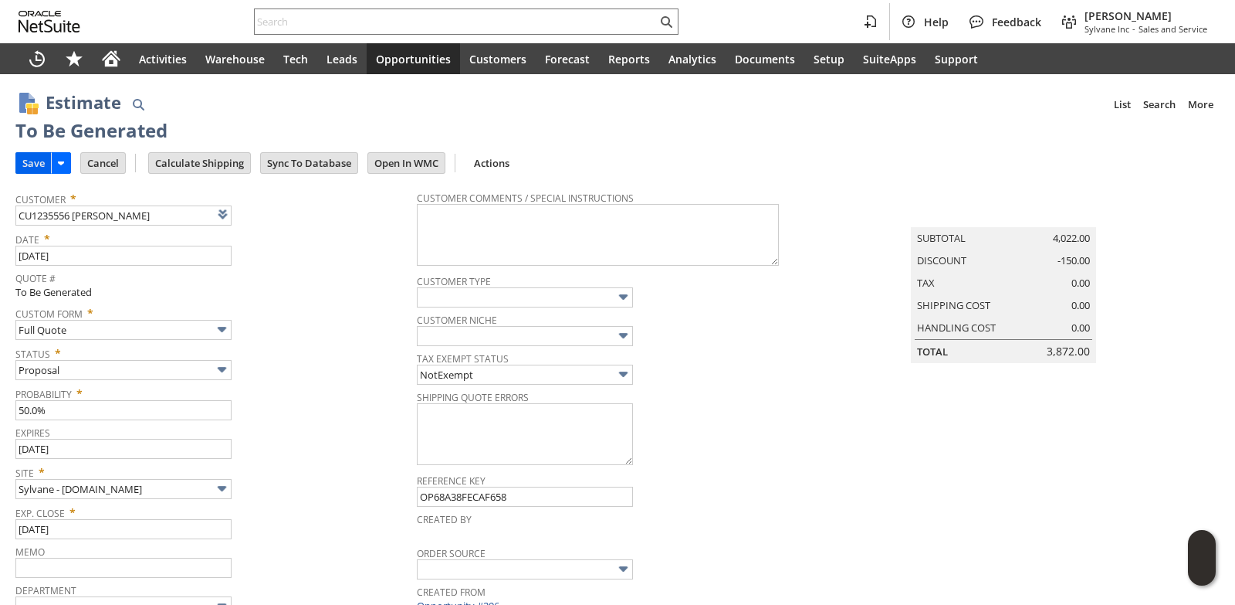
click at [32, 164] on input "Save" at bounding box center [33, 163] width 35 height 20
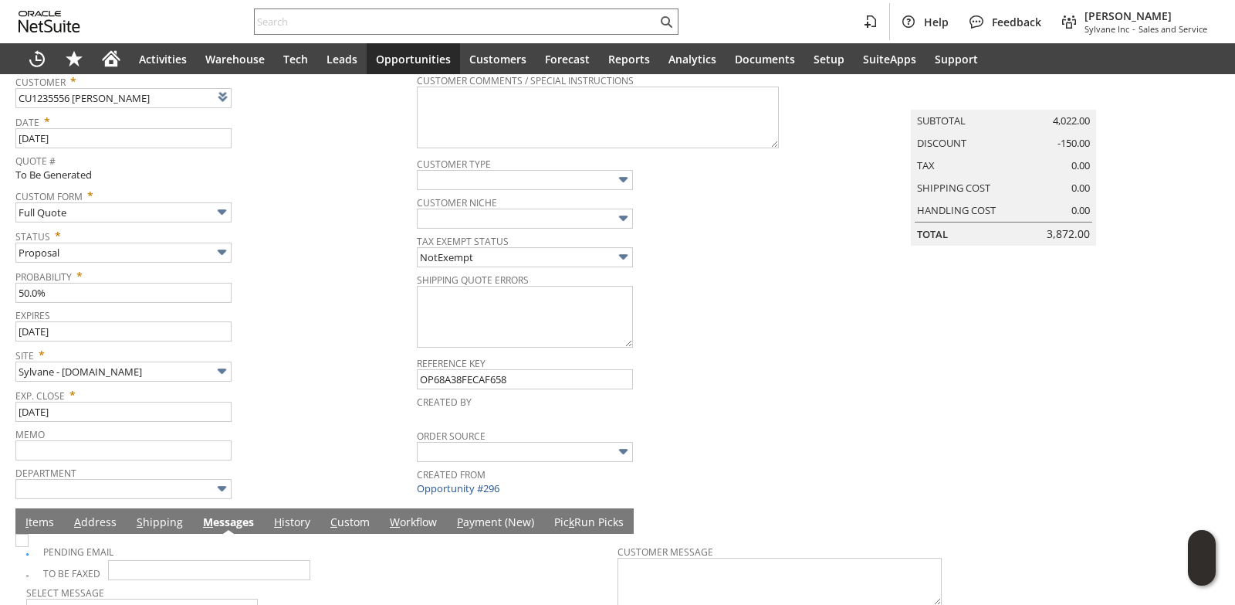
scroll to position [195, 0]
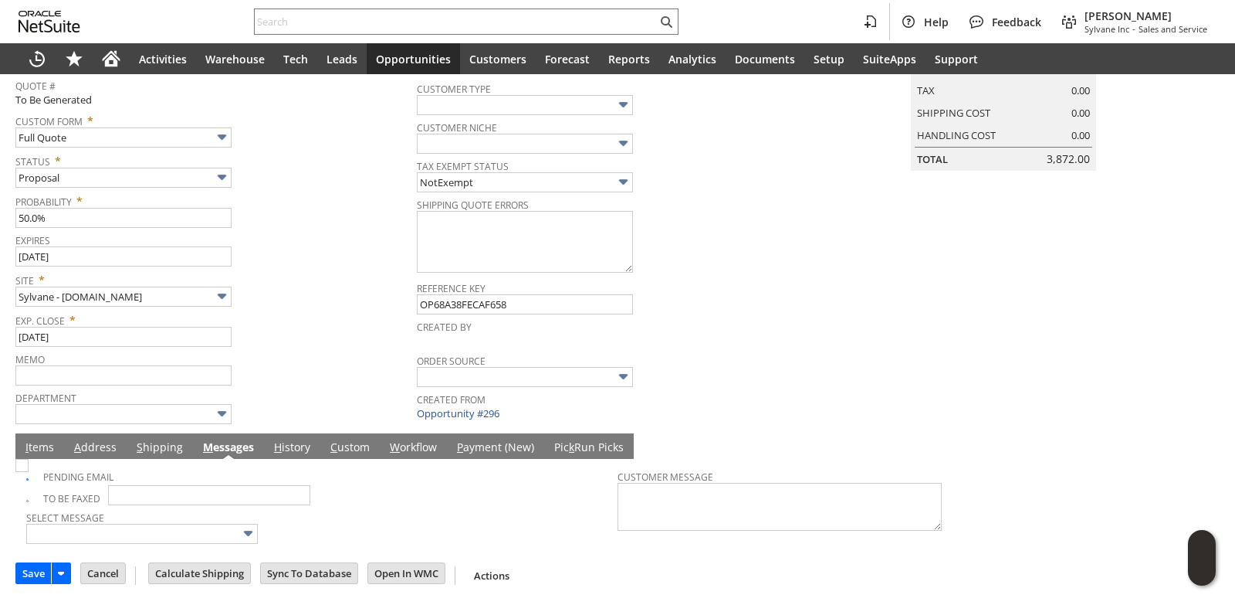
click at [33, 452] on link "I tems" at bounding box center [40, 447] width 36 height 17
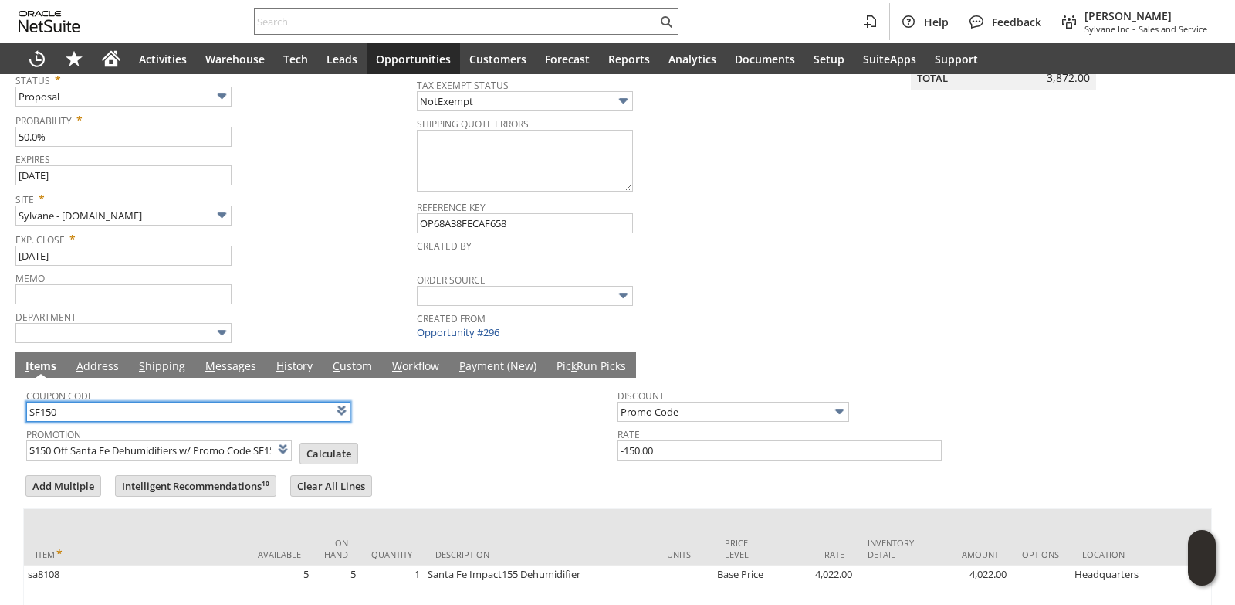
scroll to position [349, 0]
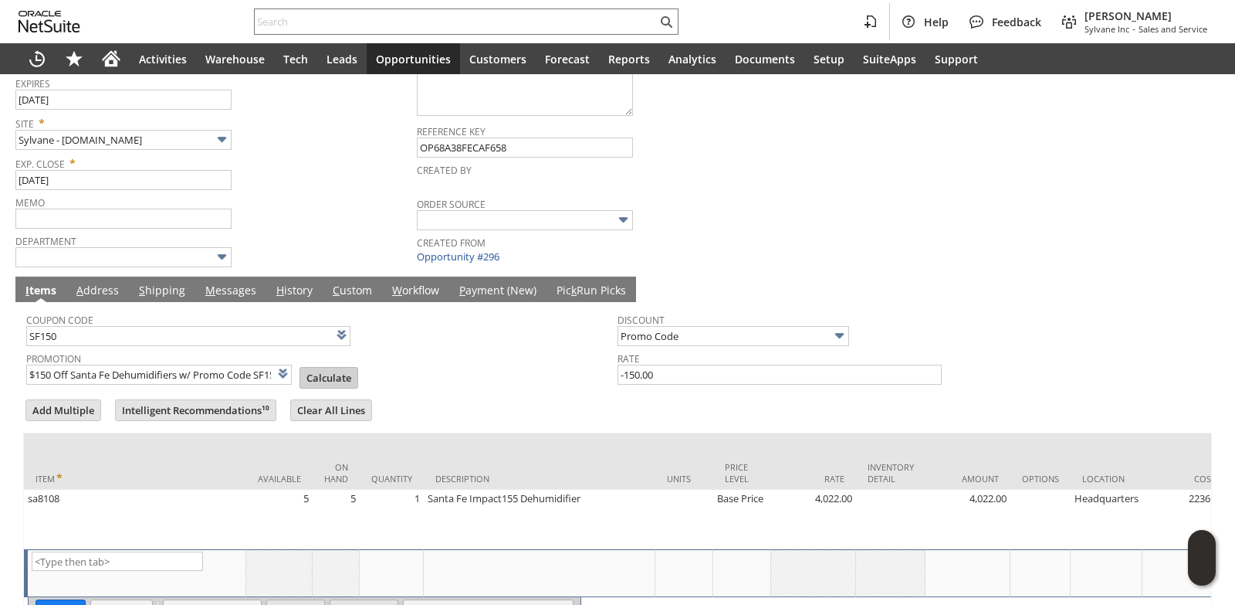
click at [324, 374] on input "Calculate" at bounding box center [328, 378] width 57 height 20
type input "Promo Code"
type input "-150.00"
click at [111, 290] on link "A ddress" at bounding box center [98, 291] width 50 height 17
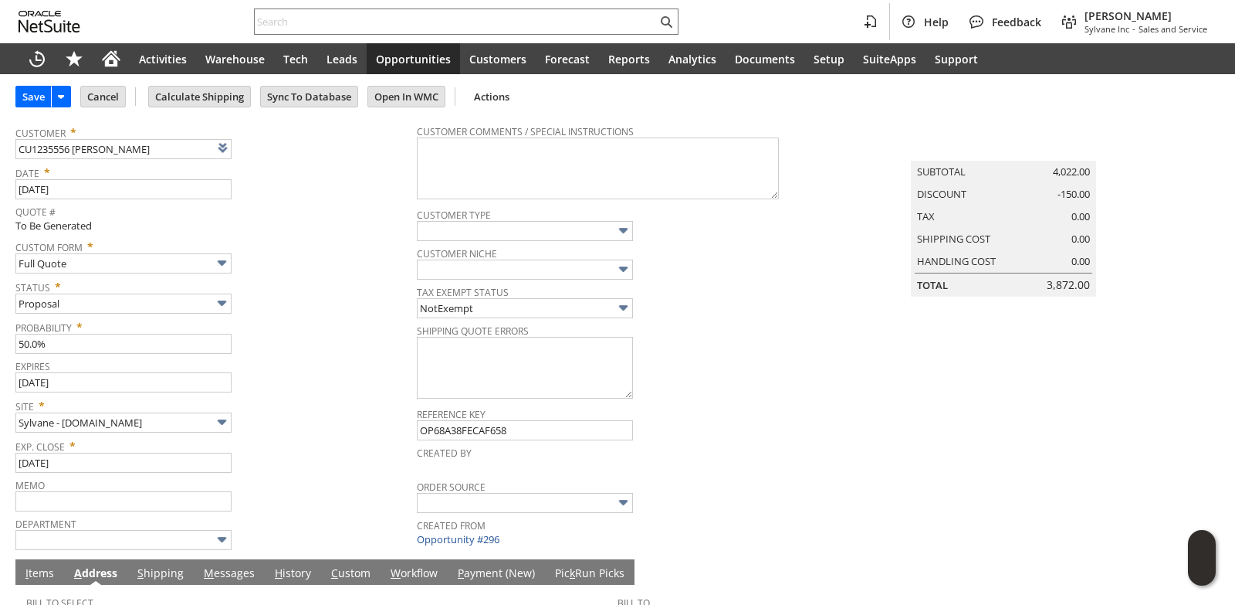
scroll to position [0, 0]
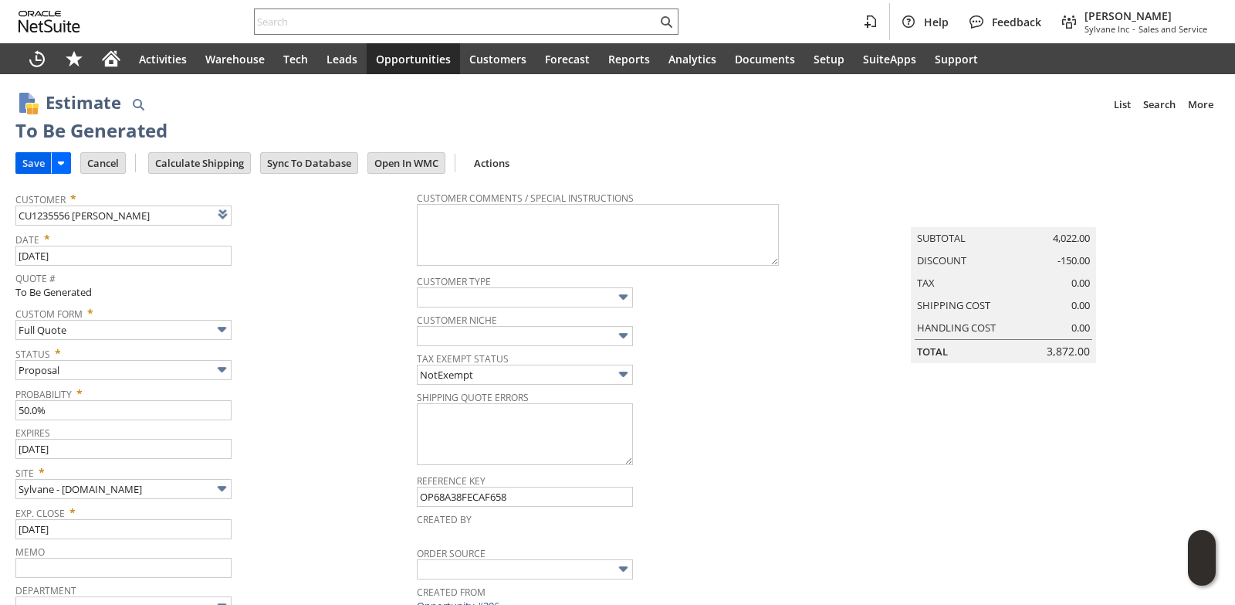
click at [37, 163] on input "Save" at bounding box center [33, 163] width 35 height 20
